Goal: Navigation & Orientation: Find specific page/section

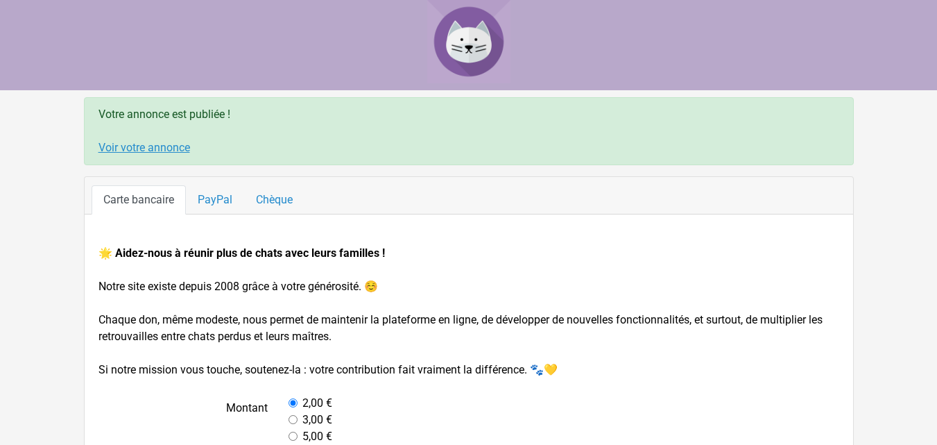
click at [162, 148] on link "Voir votre annonce" at bounding box center [145, 147] width 92 height 13
click at [153, 146] on link "Voir votre annonce" at bounding box center [145, 147] width 92 height 13
click at [178, 149] on link "Voir votre annonce" at bounding box center [145, 147] width 92 height 13
click at [465, 42] on img at bounding box center [468, 41] width 83 height 83
